Goal: Find specific page/section: Find specific page/section

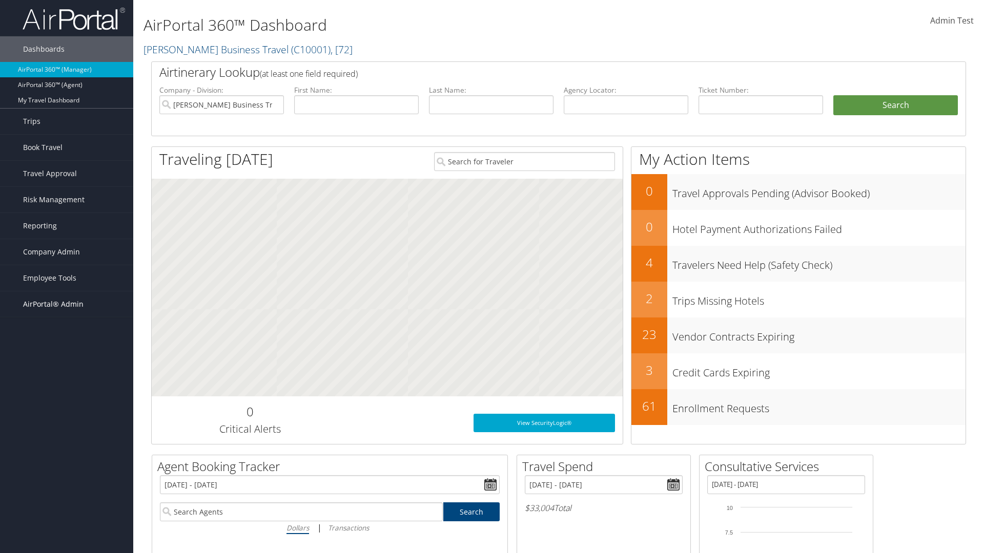
click at [67, 304] on span "AirPortal® Admin" at bounding box center [53, 304] width 60 height 26
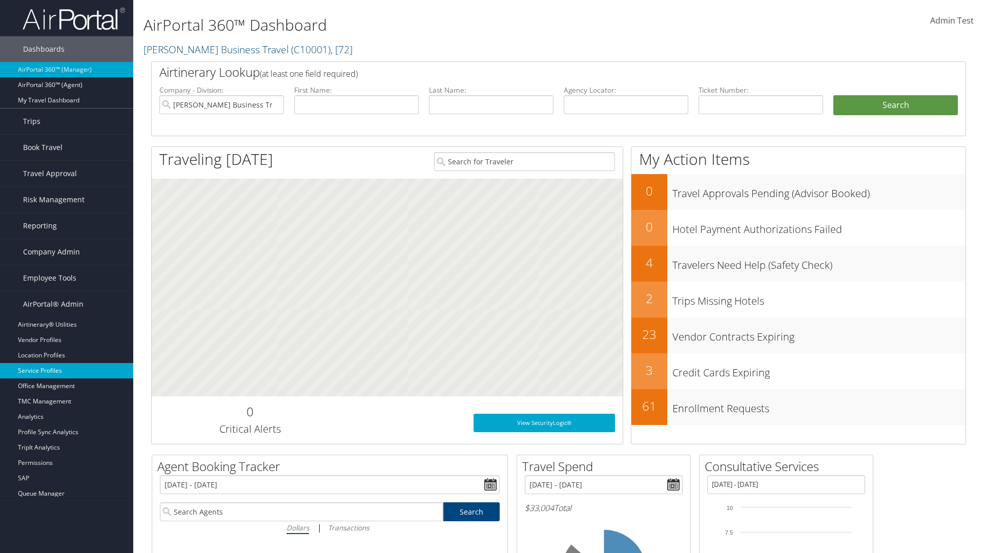
click at [67, 371] on link "Service Profiles" at bounding box center [66, 370] width 133 height 15
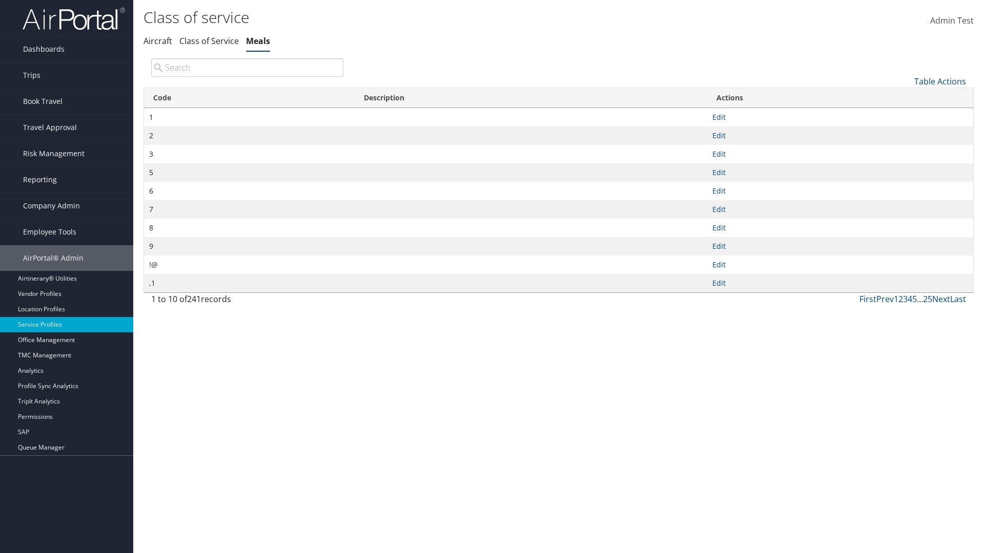
click at [249, 98] on th "Code" at bounding box center [249, 98] width 211 height 20
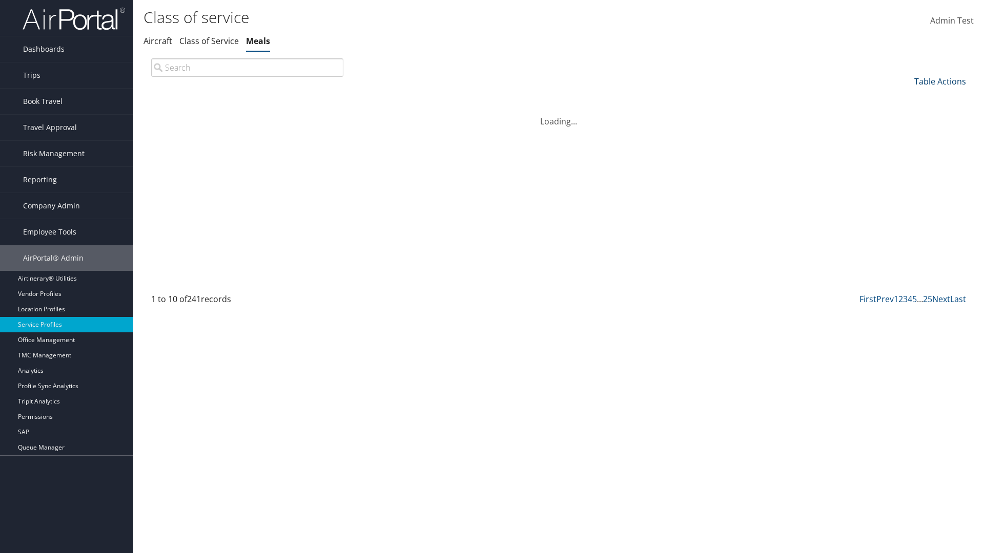
click at [249, 98] on th "Code" at bounding box center [249, 98] width 211 height 20
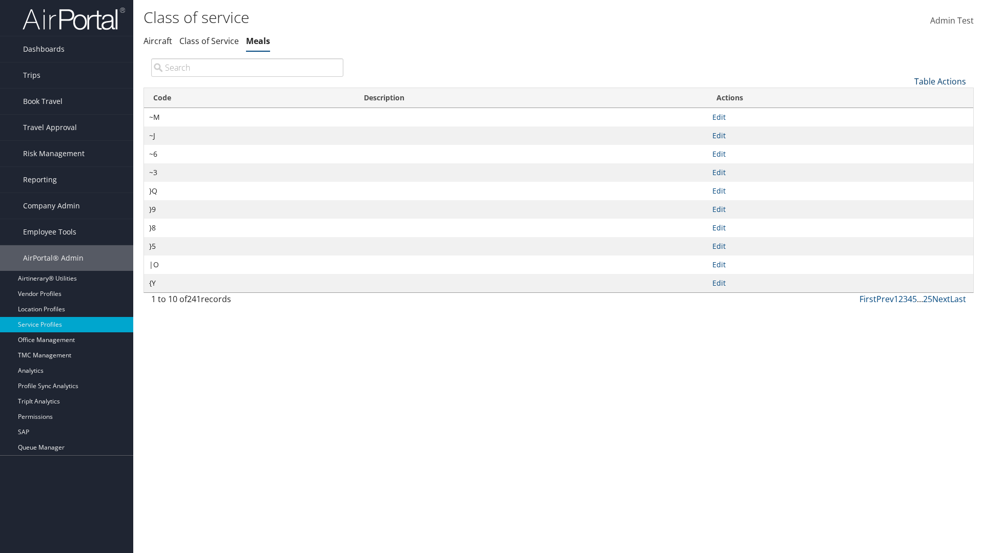
click at [939, 81] on link "Table Actions" at bounding box center [940, 81] width 52 height 11
click at [905, 115] on link "25" at bounding box center [905, 115] width 135 height 17
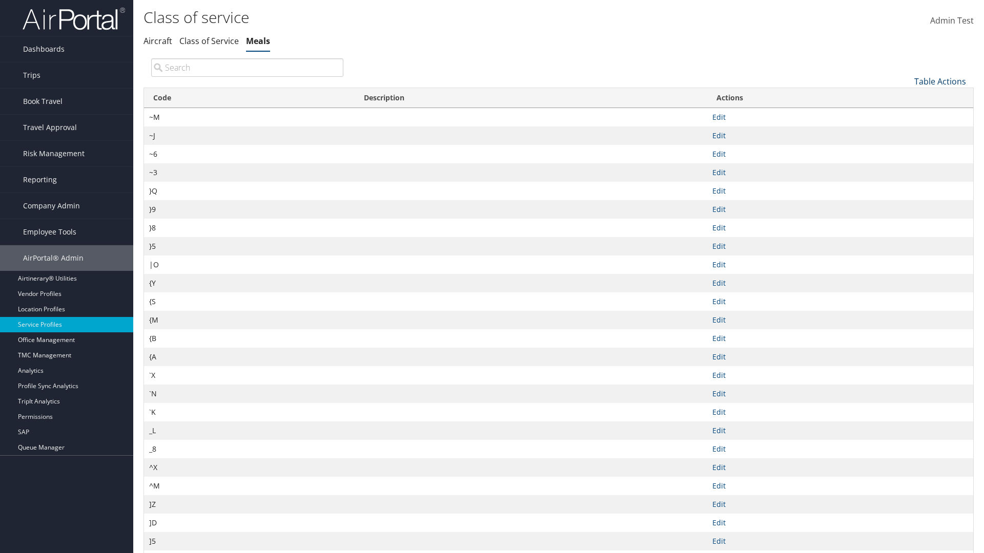
click at [939, 81] on link "Table Actions" at bounding box center [940, 81] width 52 height 11
click at [905, 133] on link "50" at bounding box center [905, 132] width 135 height 17
